Goal: Information Seeking & Learning: Check status

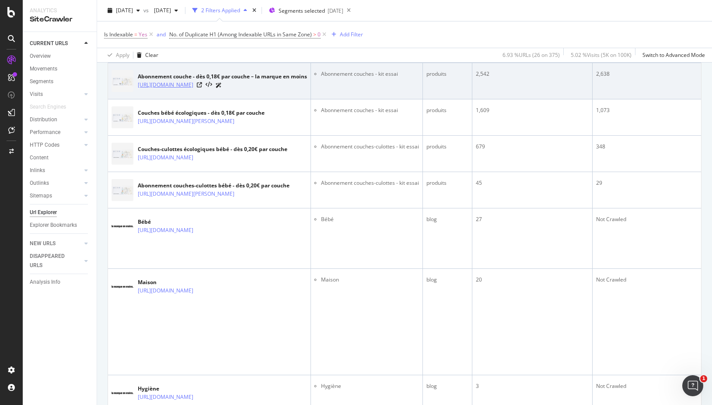
click at [193, 82] on link "https://lamarqueenmoins.fr/products/couches-kit-essai" at bounding box center [166, 85] width 56 height 9
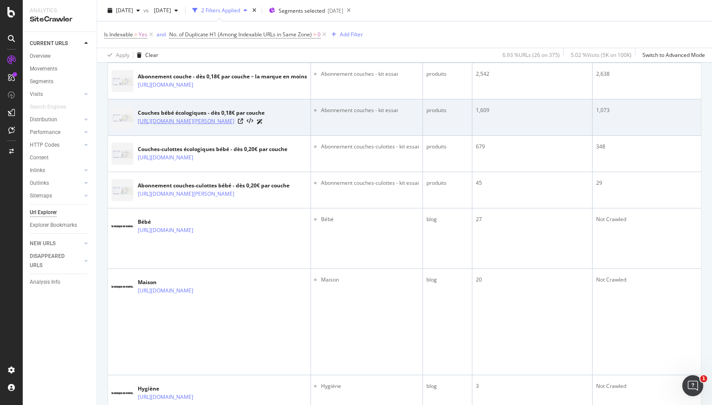
click at [186, 119] on link "https://lamarqueenmoins.fr/products/couches-kit-dessai" at bounding box center [186, 121] width 97 height 9
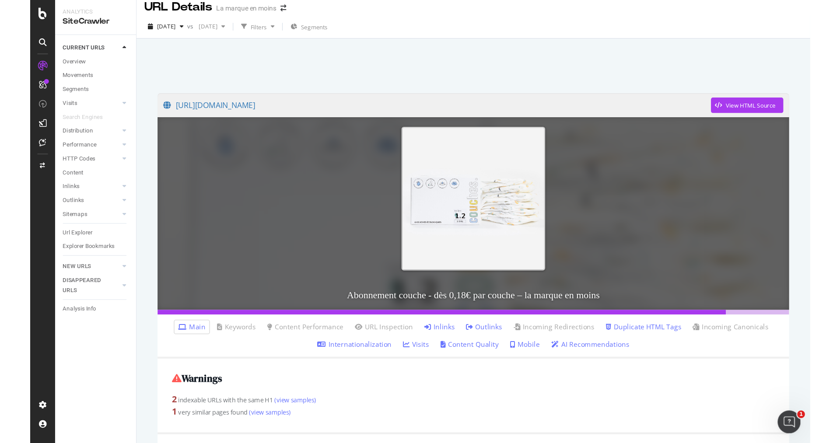
scroll to position [9, 0]
